Goal: Task Accomplishment & Management: Manage account settings

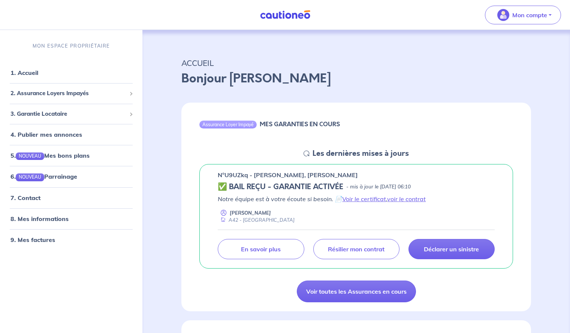
scroll to position [1, 0]
click at [531, 15] on p "Mon compte" at bounding box center [529, 14] width 35 height 9
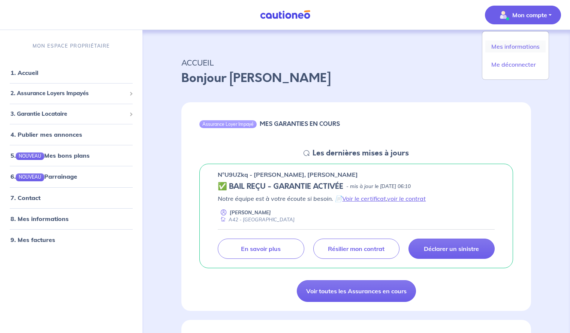
click at [515, 46] on link "Mes informations" at bounding box center [515, 46] width 60 height 12
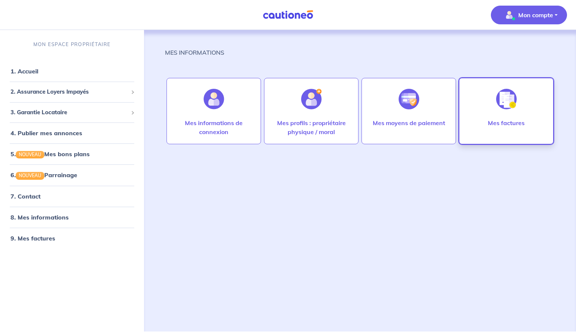
click at [509, 121] on p "Mes factures" at bounding box center [506, 122] width 37 height 9
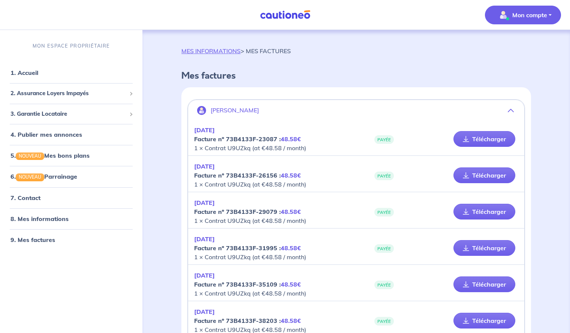
scroll to position [2, 0]
click at [482, 243] on link "Télécharger" at bounding box center [484, 248] width 62 height 16
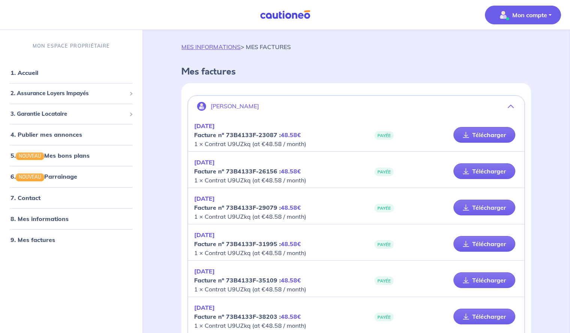
scroll to position [0, 0]
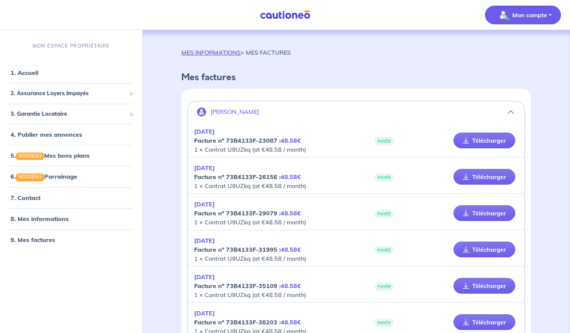
click at [193, 52] on link "MES INFORMATIONS" at bounding box center [210, 52] width 59 height 7
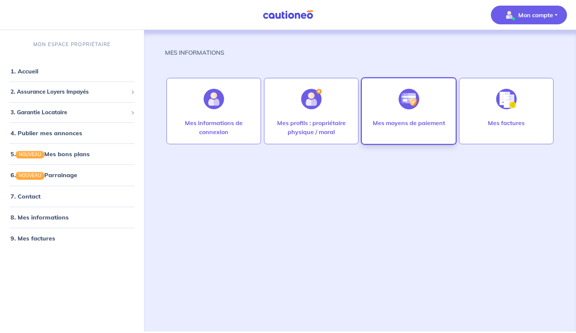
click at [386, 101] on div "Mes moyens de paiement" at bounding box center [408, 111] width 94 height 66
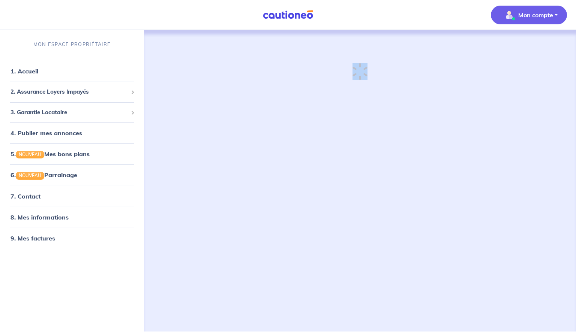
drag, startPoint x: 386, startPoint y: 101, endPoint x: 356, endPoint y: 158, distance: 64.0
click at [356, 158] on div "Chargement..." at bounding box center [360, 172] width 390 height 284
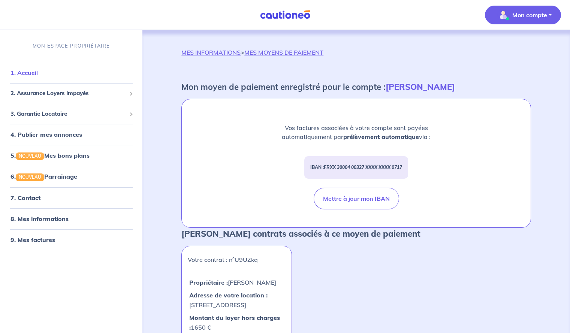
click at [38, 71] on link "1. Accueil" at bounding box center [23, 72] width 27 height 7
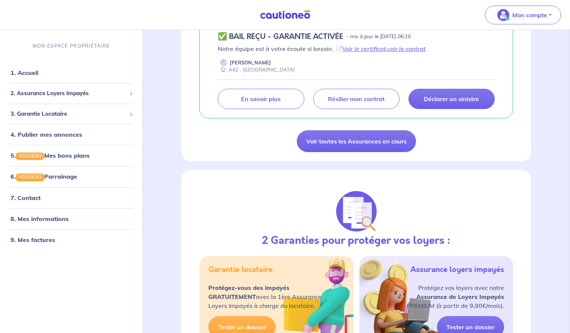
scroll to position [154, 0]
